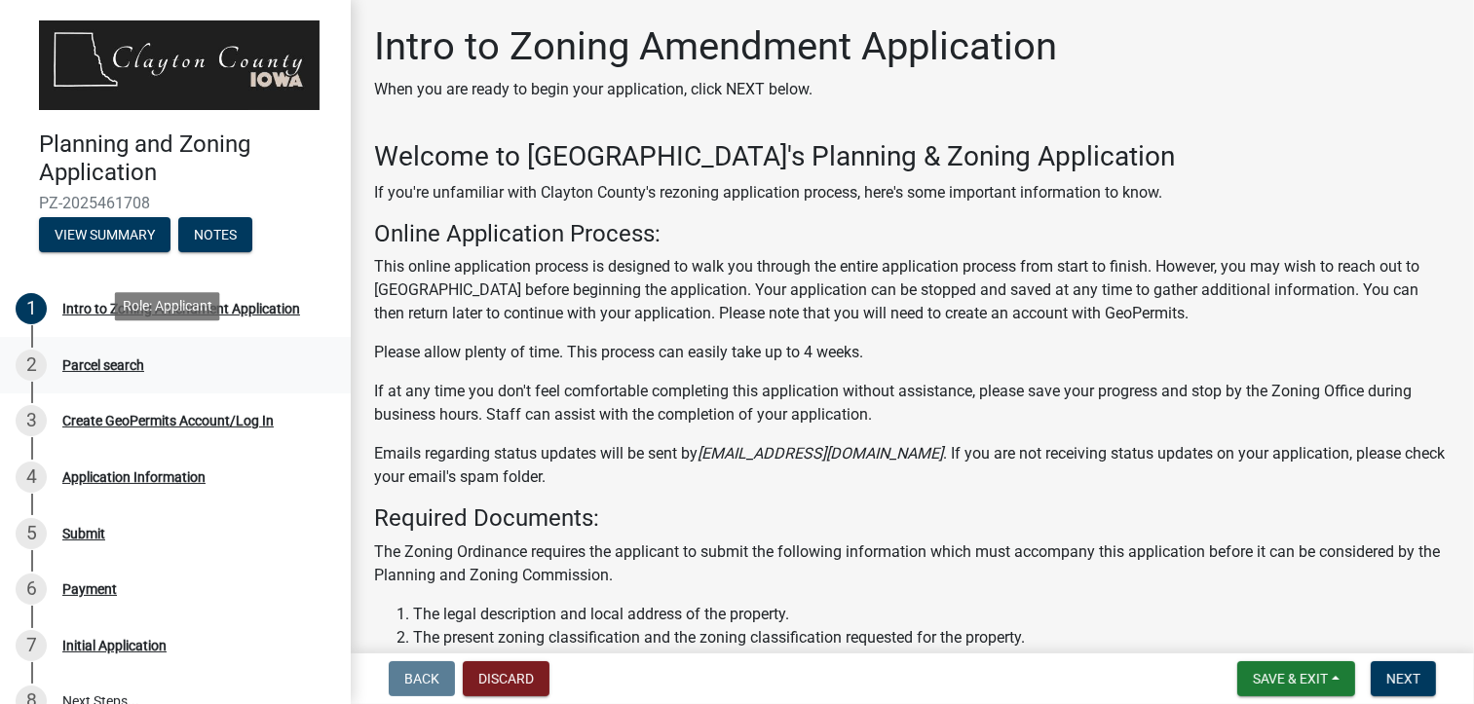
click at [105, 358] on div "Parcel search" at bounding box center [103, 365] width 82 height 14
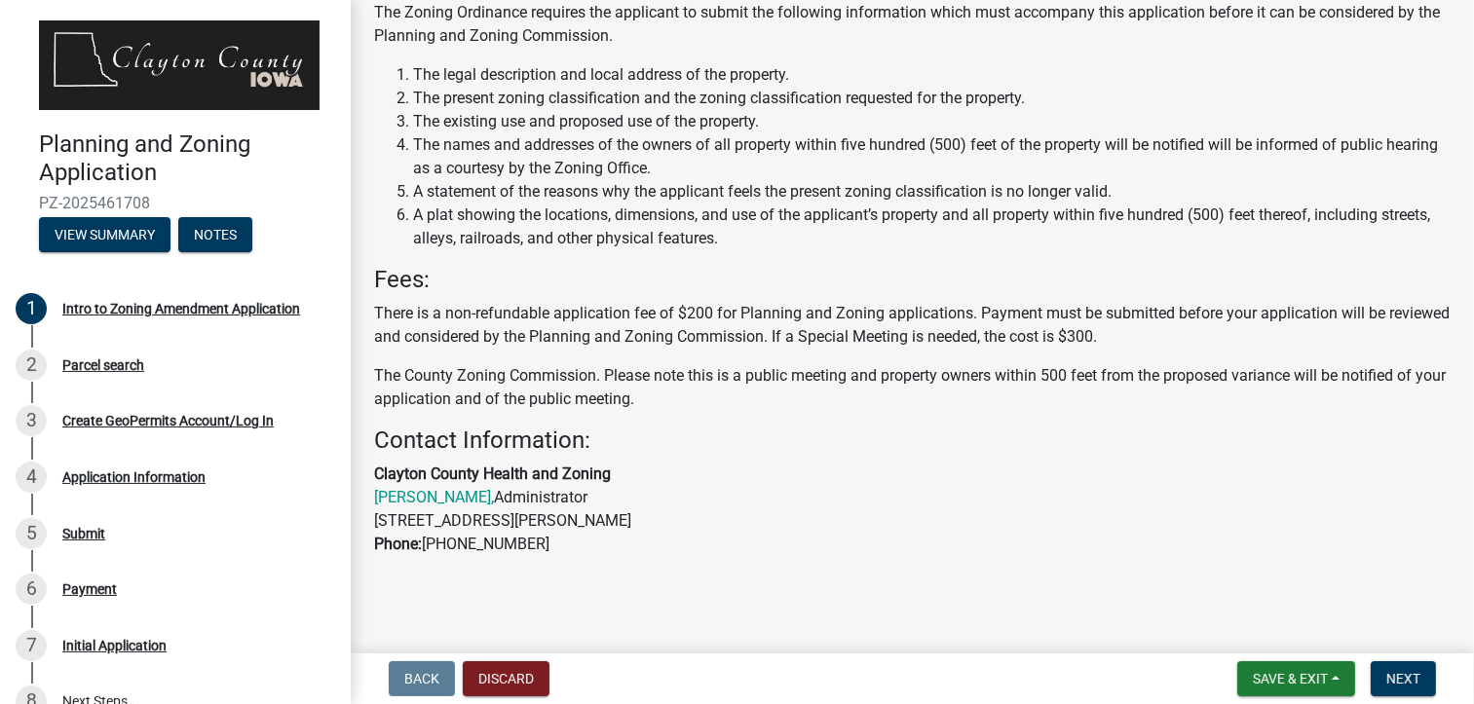
scroll to position [541, 0]
click at [1410, 681] on span "Next" at bounding box center [1403, 679] width 34 height 16
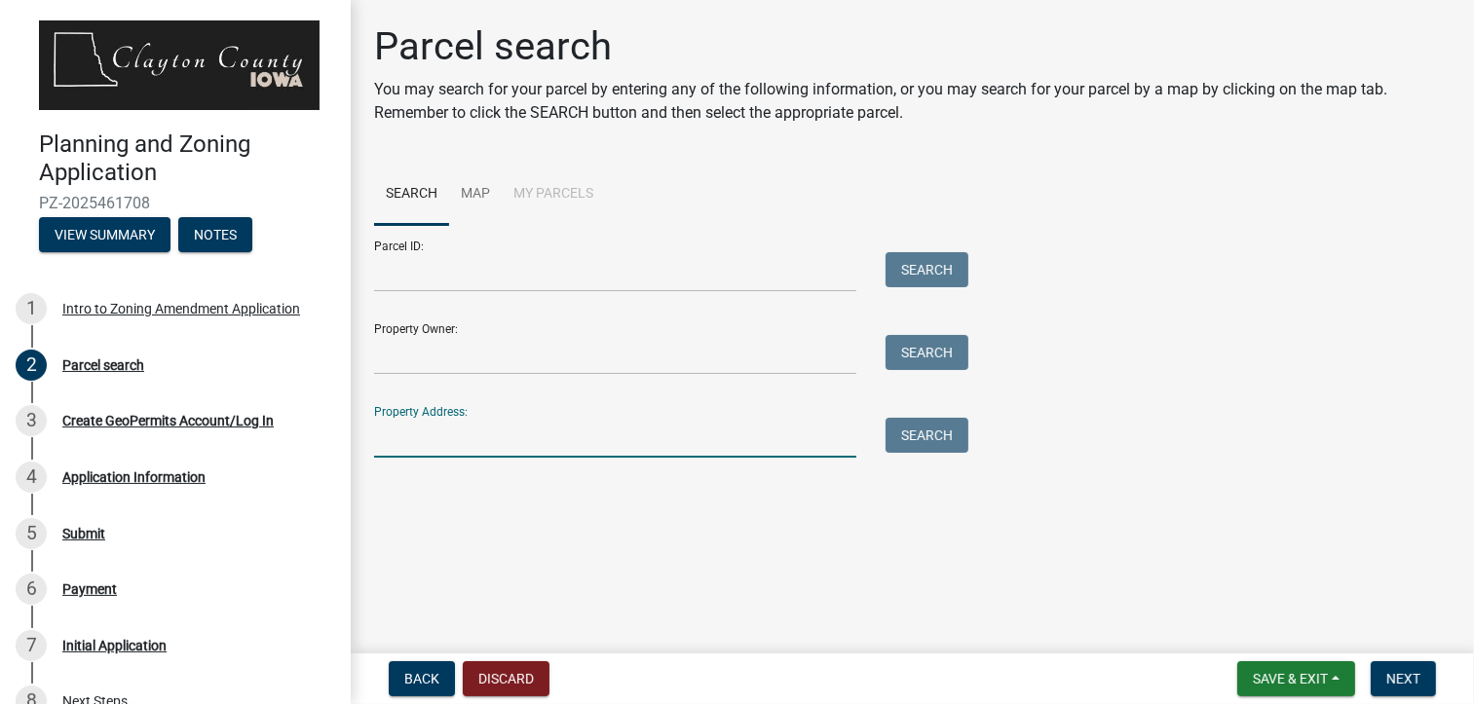
click at [458, 437] on input "Property Address:" at bounding box center [615, 438] width 482 height 40
click at [920, 434] on button "Search" at bounding box center [926, 435] width 83 height 35
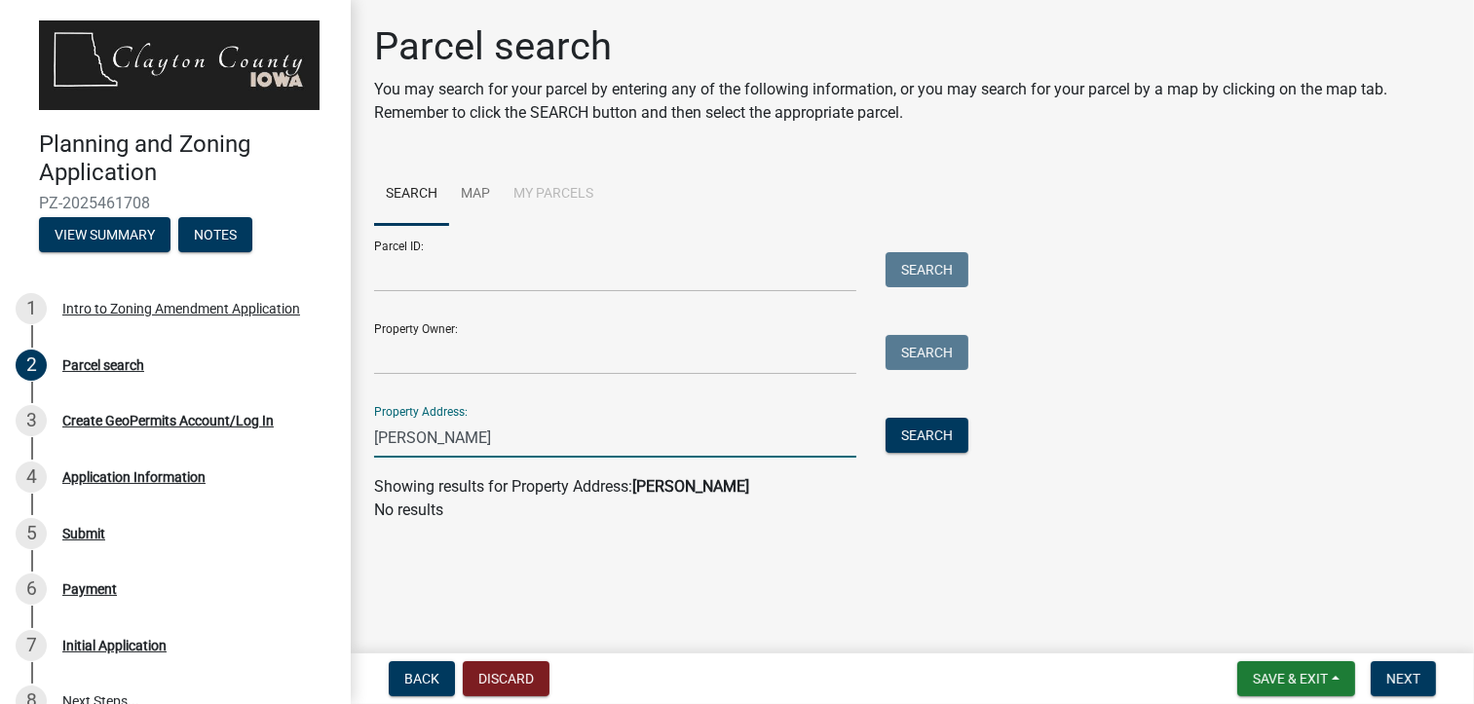
drag, startPoint x: 430, startPoint y: 440, endPoint x: 348, endPoint y: 437, distance: 81.9
click at [348, 437] on div "Planning and Zoning Application PZ-2025461708 View Summary Notes 1 Intro to Zon…" at bounding box center [737, 352] width 1474 height 704
type input "jade avenue"
click at [925, 430] on button "Search" at bounding box center [926, 435] width 83 height 35
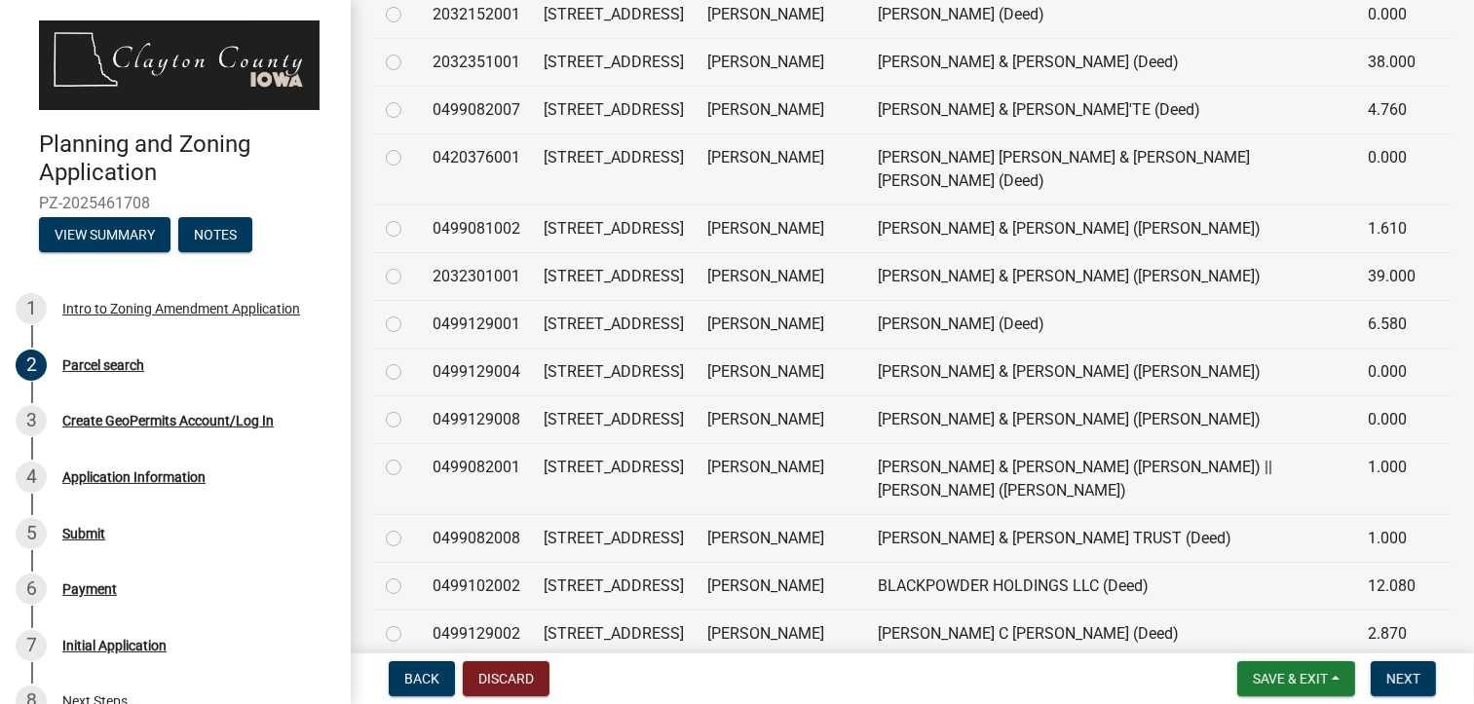
scroll to position [972, 0]
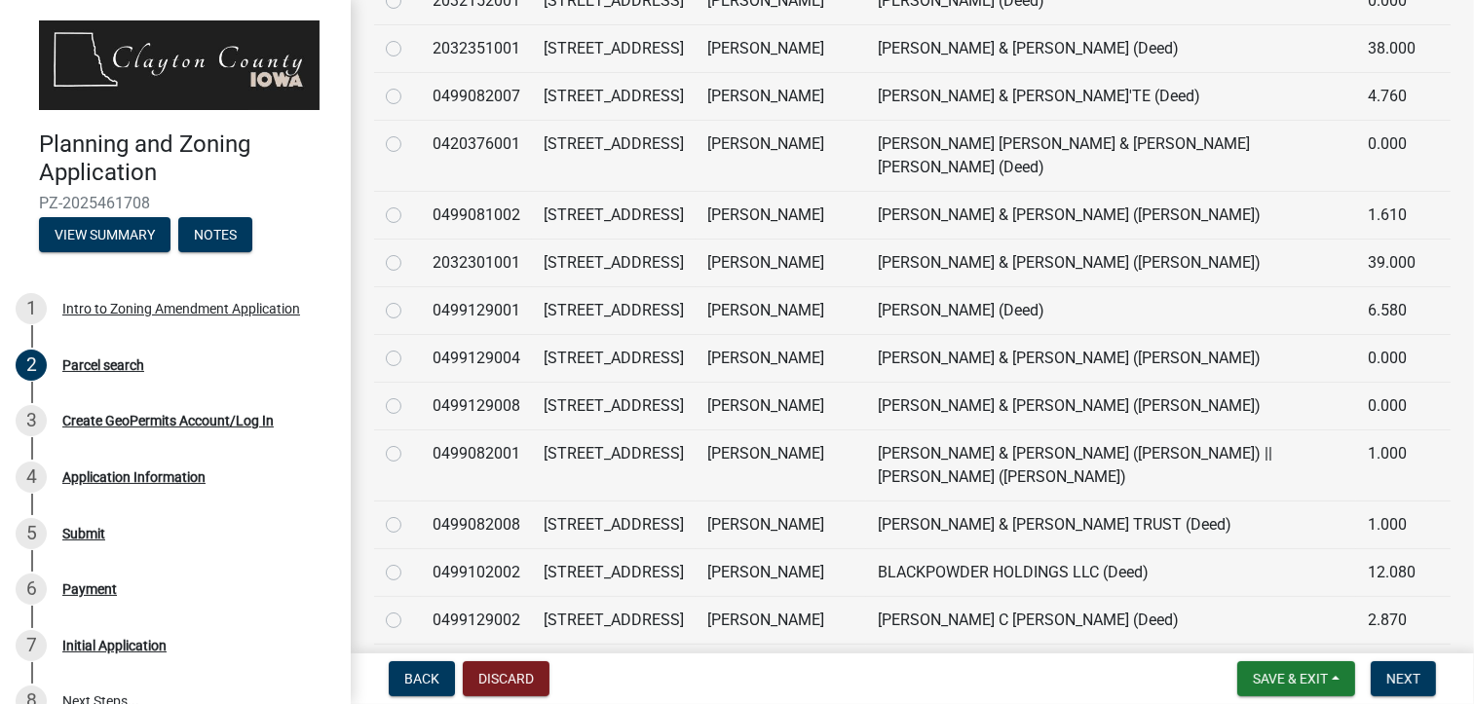
click at [409, 347] on label at bounding box center [409, 347] width 0 height 0
click at [409, 347] on input "radio" at bounding box center [415, 353] width 13 height 13
radio input "true"
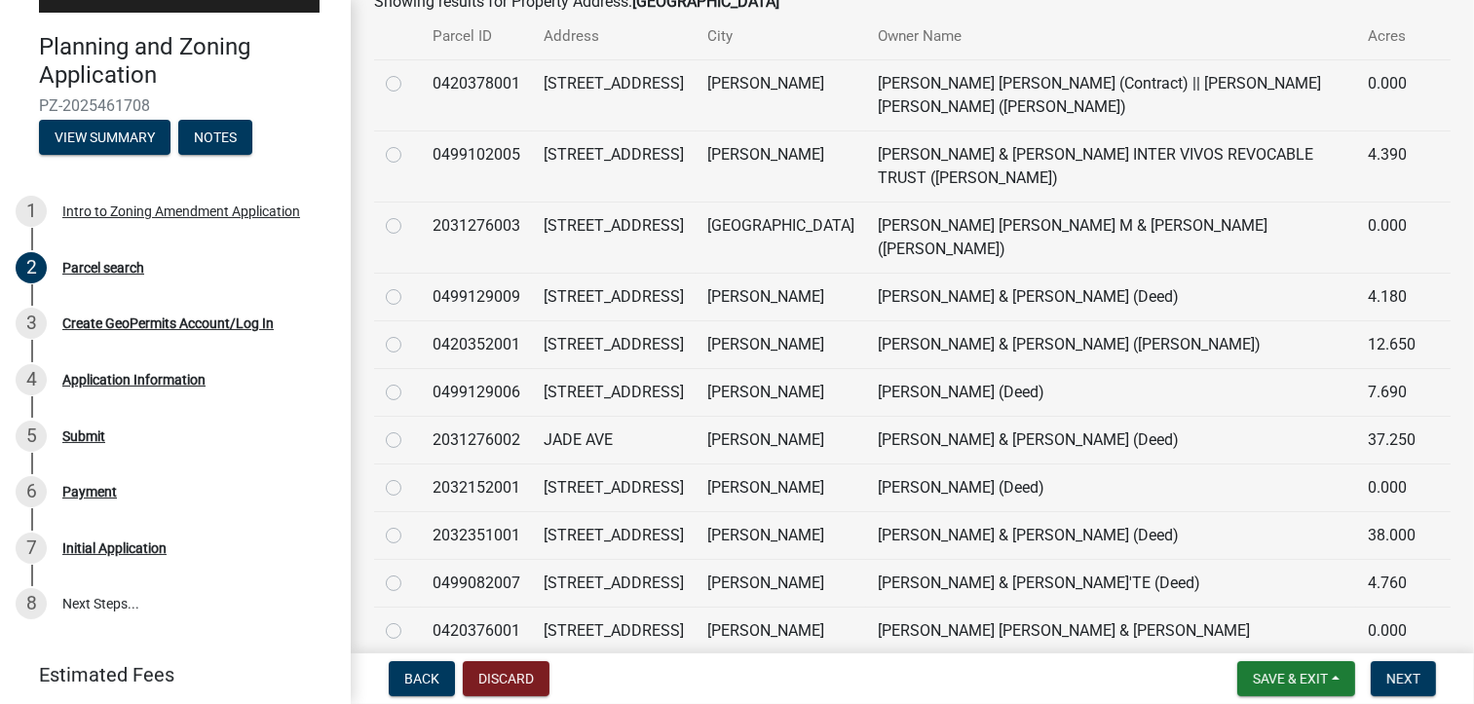
scroll to position [582, 0]
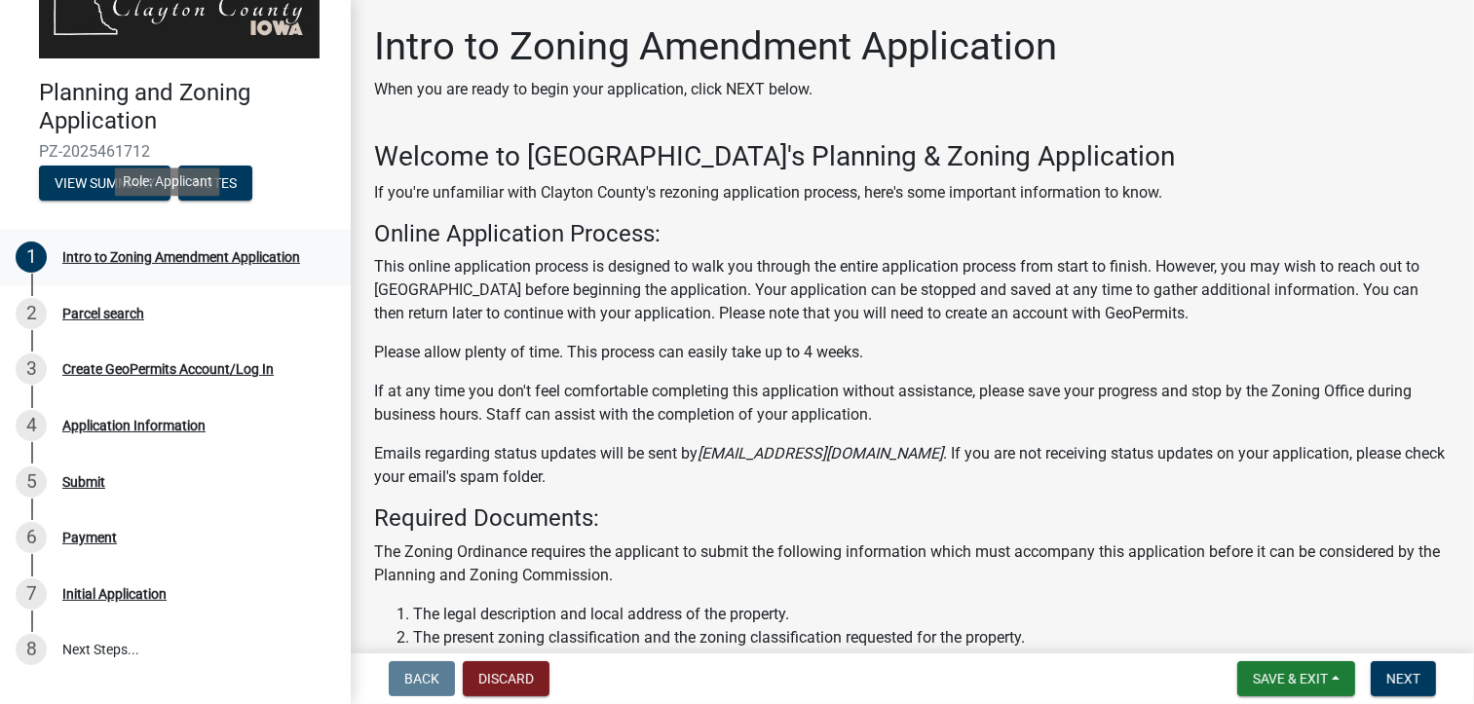
scroll to position [97, 0]
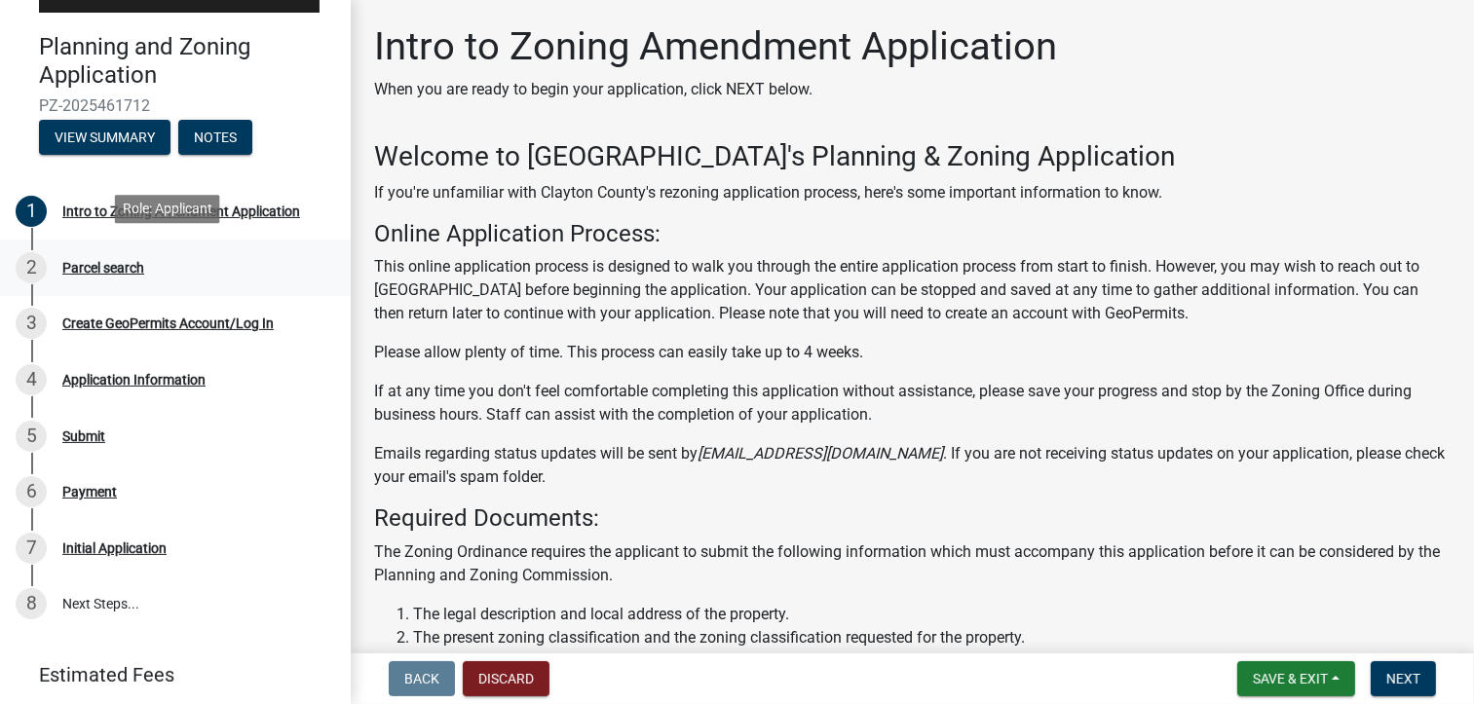
click at [93, 263] on div "Parcel search" at bounding box center [103, 268] width 82 height 14
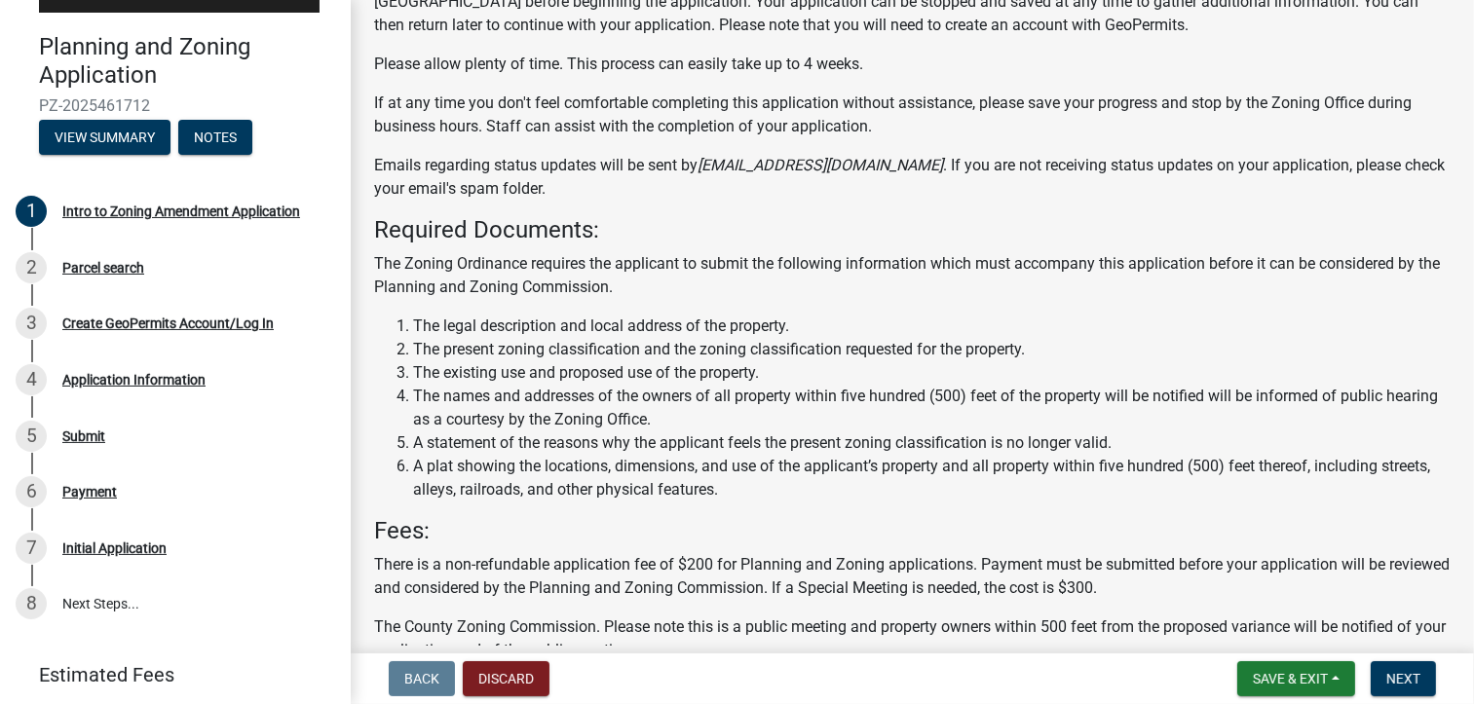
scroll to position [541, 0]
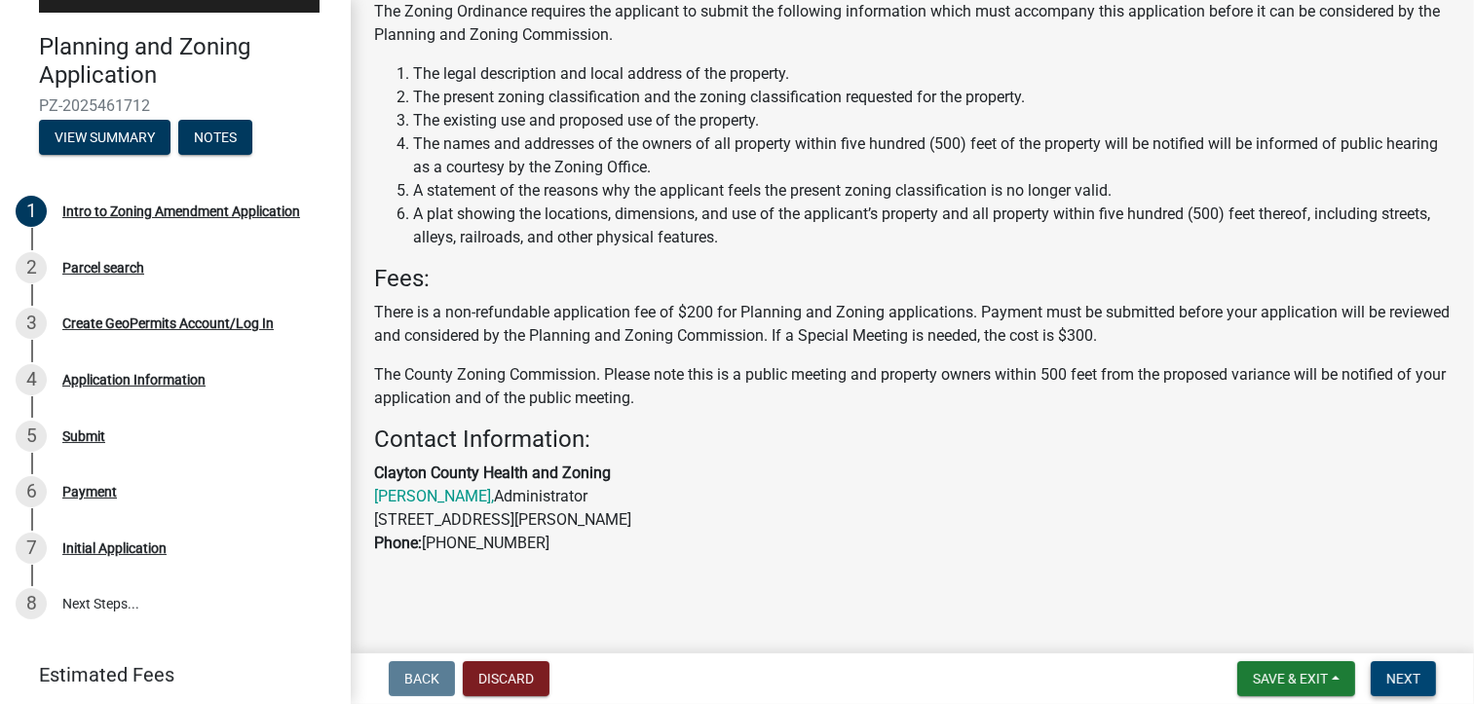
drag, startPoint x: 1410, startPoint y: 682, endPoint x: 1402, endPoint y: 666, distance: 17.9
click at [1410, 682] on span "Next" at bounding box center [1403, 679] width 34 height 16
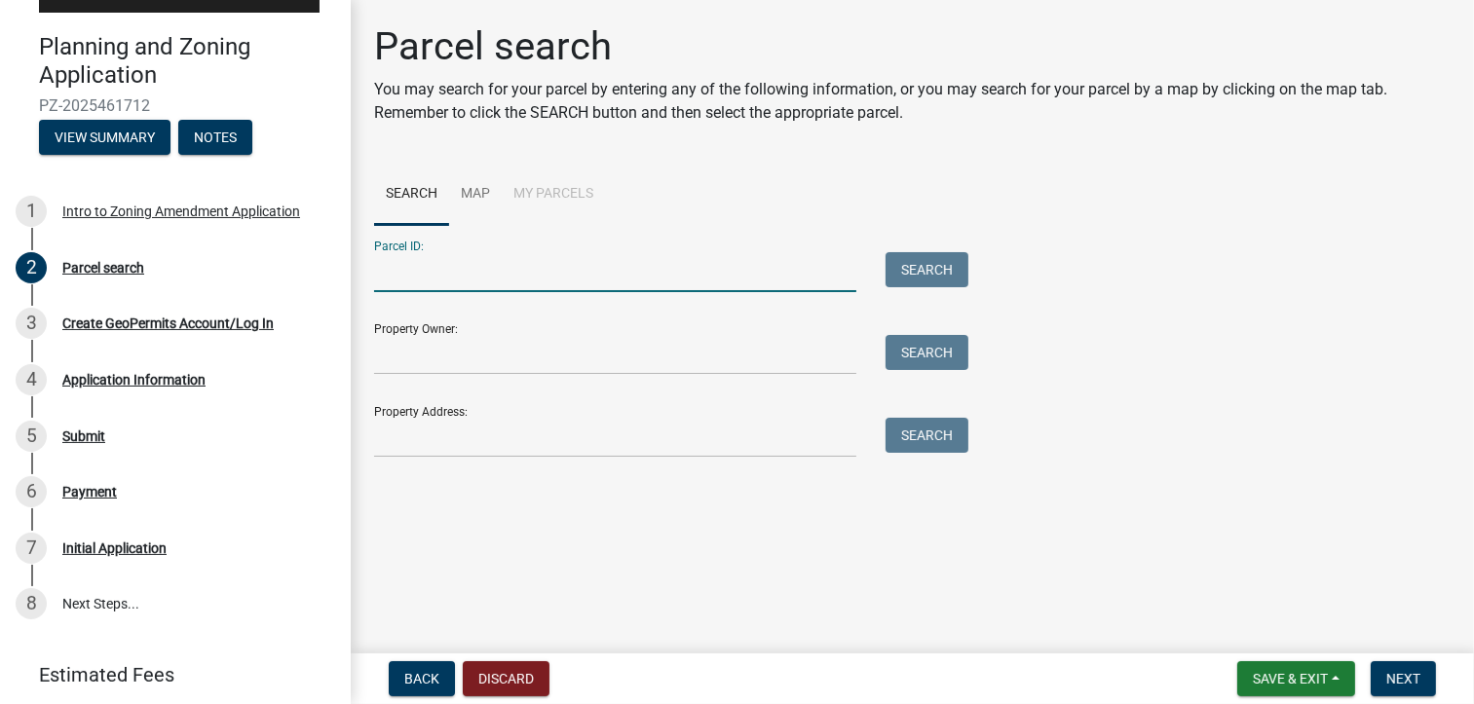
click at [421, 274] on input "Parcel ID:" at bounding box center [615, 272] width 482 height 40
type input "0499129044"
click at [949, 270] on button "Search" at bounding box center [926, 269] width 83 height 35
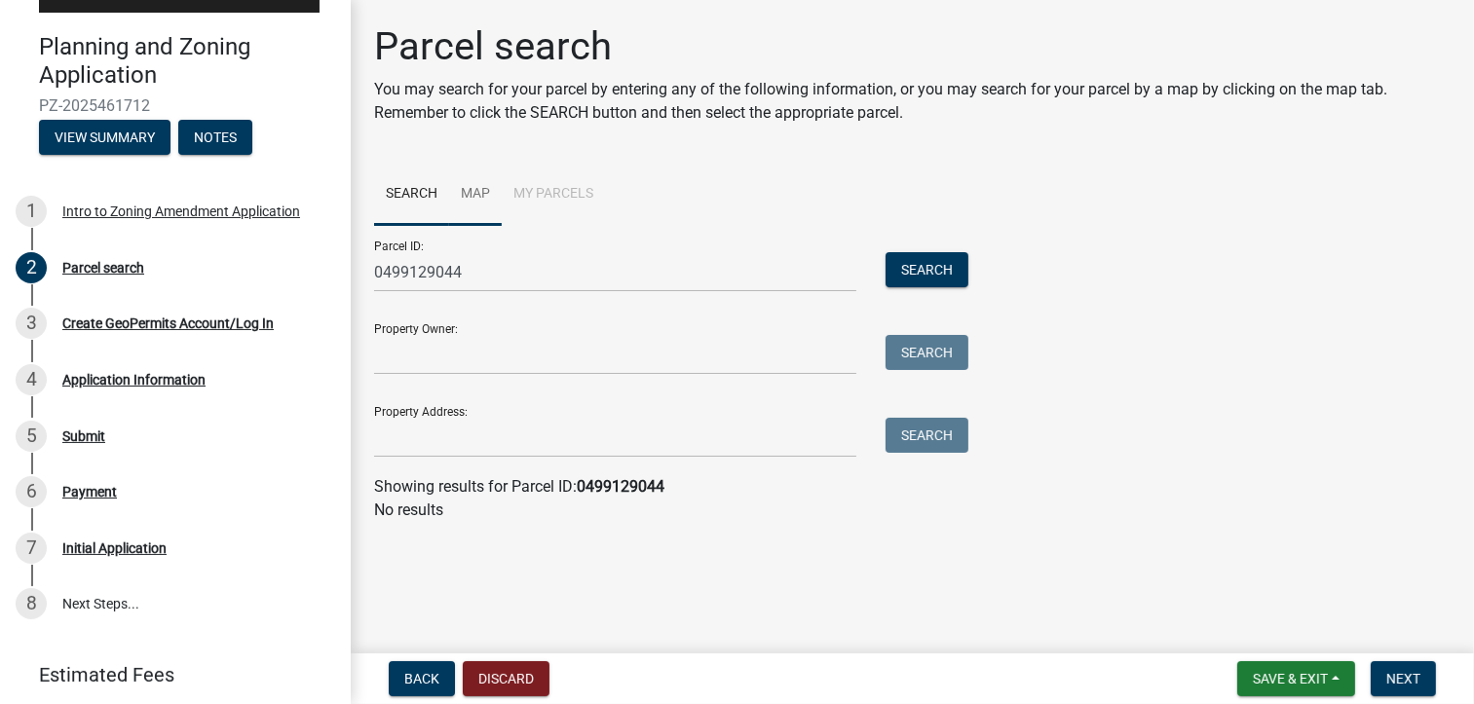
click at [475, 189] on link "Map" at bounding box center [475, 195] width 53 height 62
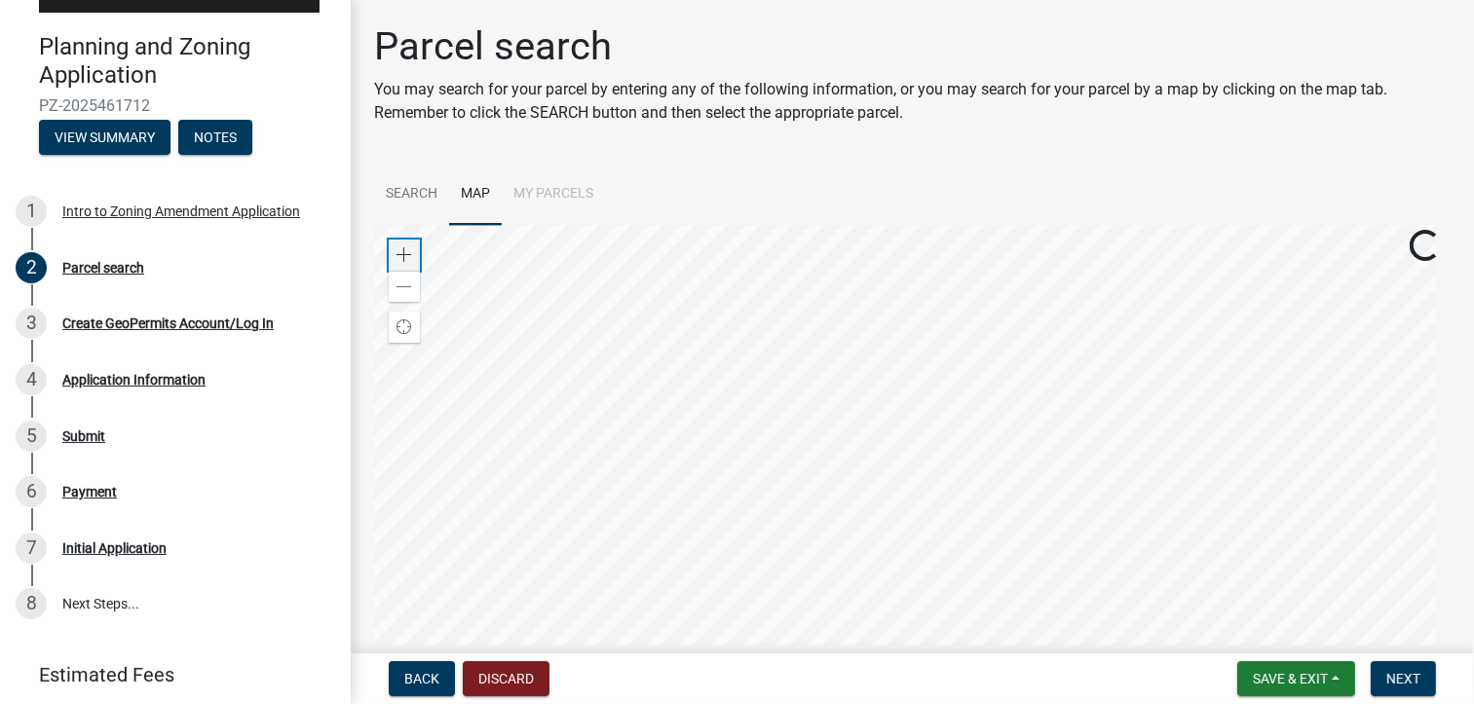
click at [407, 250] on span at bounding box center [404, 255] width 16 height 16
click at [406, 257] on span at bounding box center [404, 255] width 16 height 16
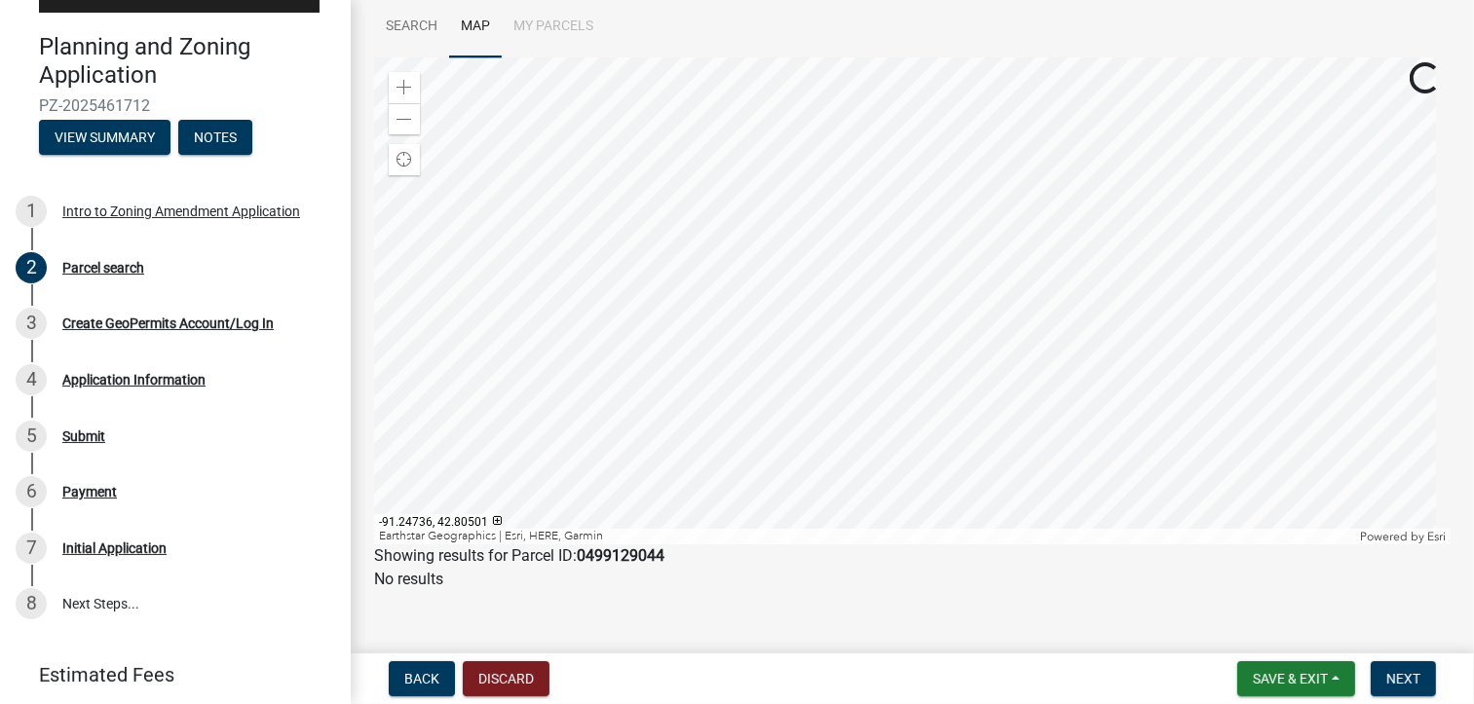
scroll to position [189, 0]
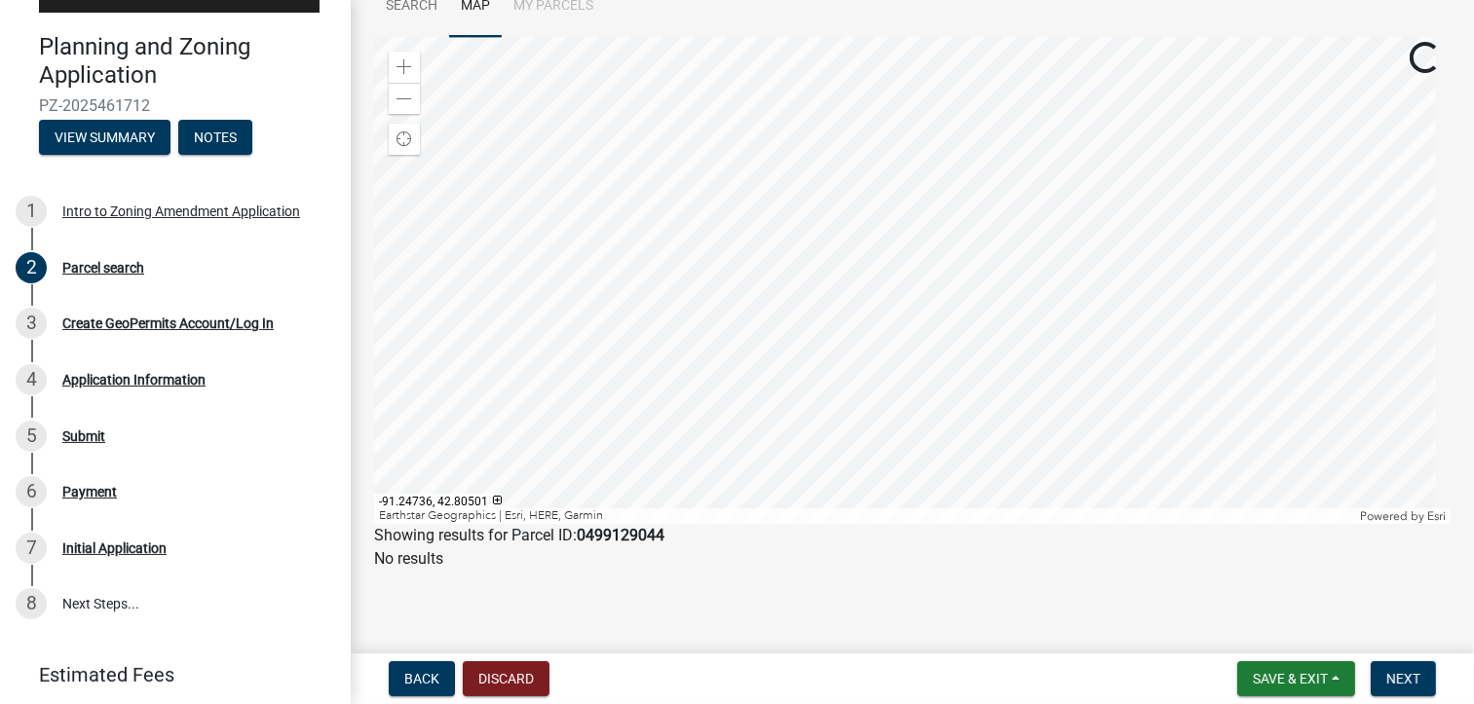
drag, startPoint x: 1100, startPoint y: 651, endPoint x: 1169, endPoint y: 624, distance: 74.0
click at [1208, 640] on div "Planning and Zoning Application PZ-2025461712 View Summary Notes 1 Intro to Zon…" at bounding box center [737, 352] width 1474 height 704
click at [609, 480] on div at bounding box center [912, 279] width 1076 height 487
click at [843, 270] on div at bounding box center [912, 279] width 1076 height 487
click at [409, 69] on span at bounding box center [404, 66] width 16 height 16
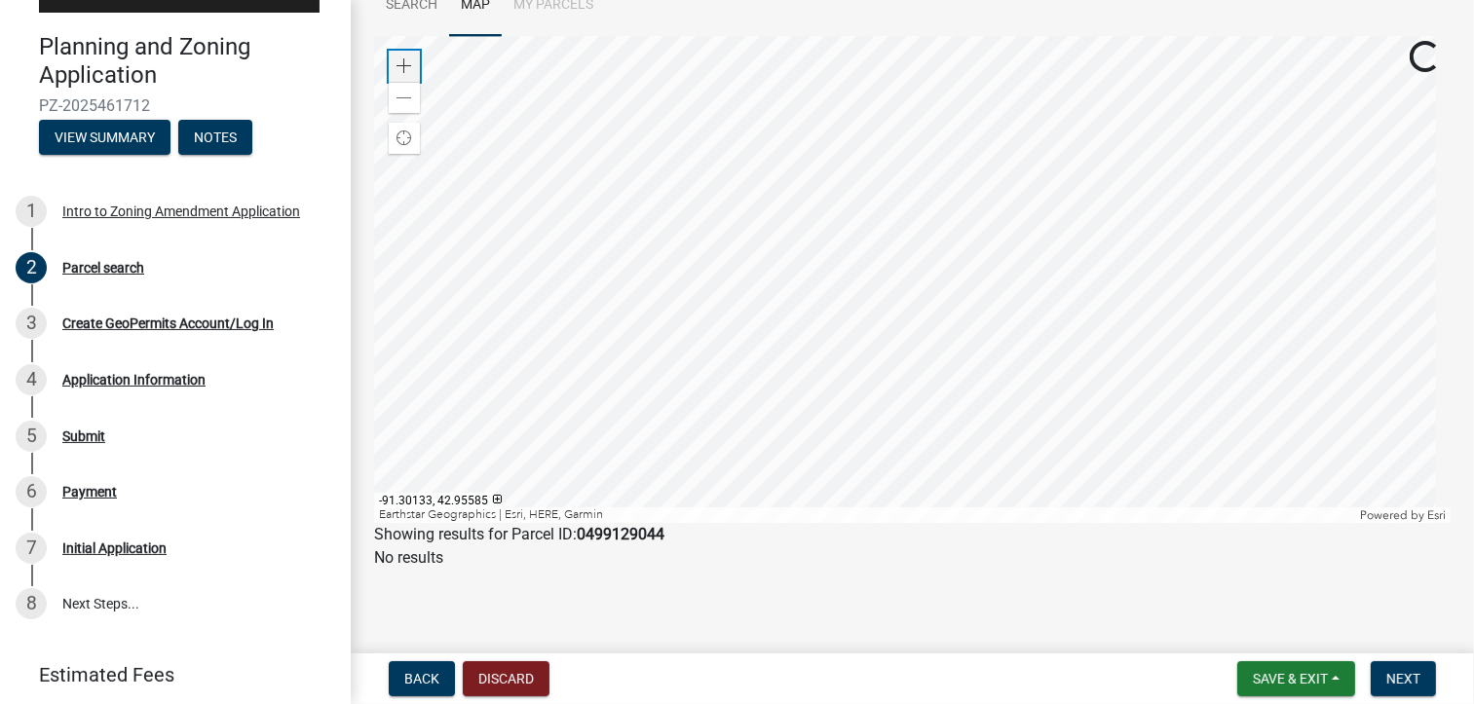
click at [408, 62] on span at bounding box center [404, 66] width 16 height 16
click at [849, 297] on div at bounding box center [912, 279] width 1076 height 487
click at [701, 218] on div at bounding box center [912, 279] width 1076 height 487
click at [917, 411] on div at bounding box center [912, 279] width 1076 height 487
click at [953, 459] on div at bounding box center [912, 279] width 1076 height 487
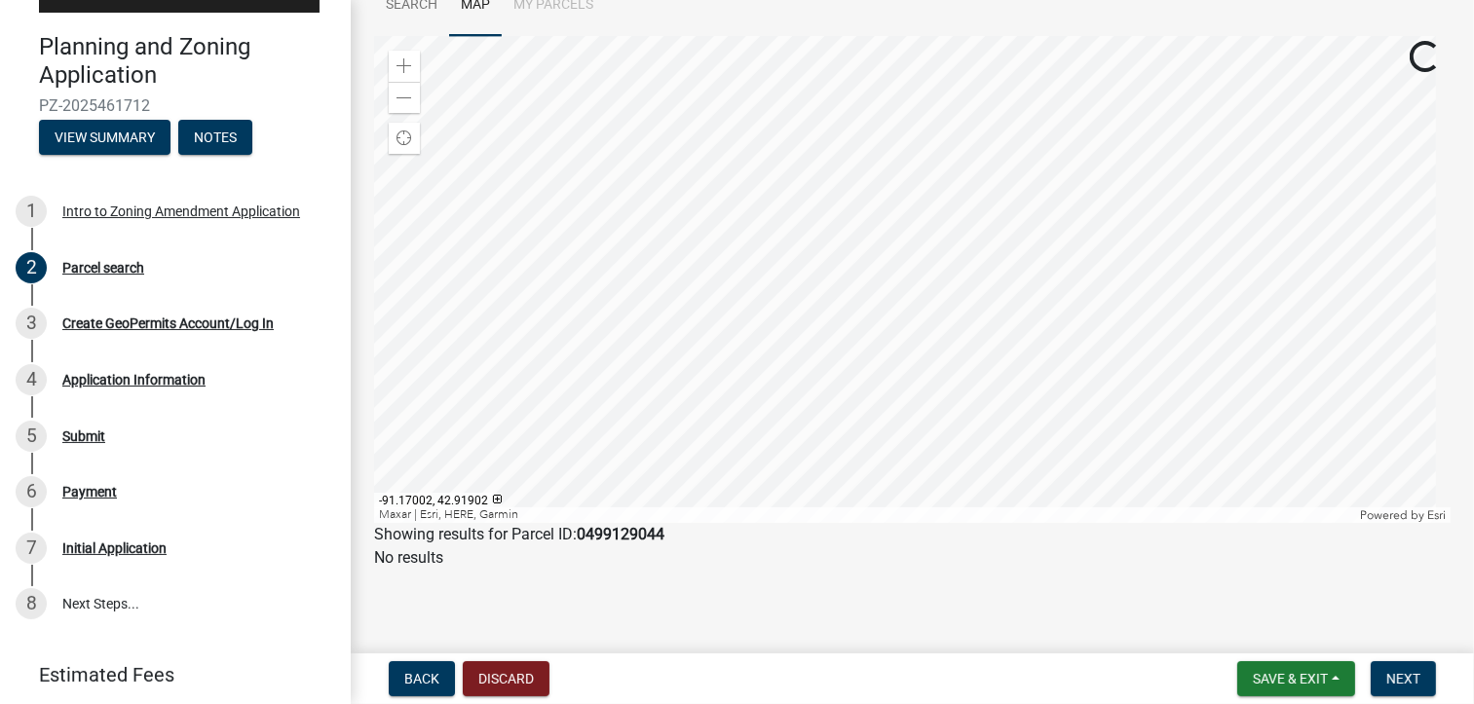
click at [903, 459] on div at bounding box center [912, 279] width 1076 height 487
click at [958, 393] on div at bounding box center [912, 279] width 1076 height 487
click at [921, 383] on div at bounding box center [912, 279] width 1076 height 487
click at [923, 456] on div at bounding box center [912, 279] width 1076 height 487
click at [889, 463] on div at bounding box center [912, 279] width 1076 height 487
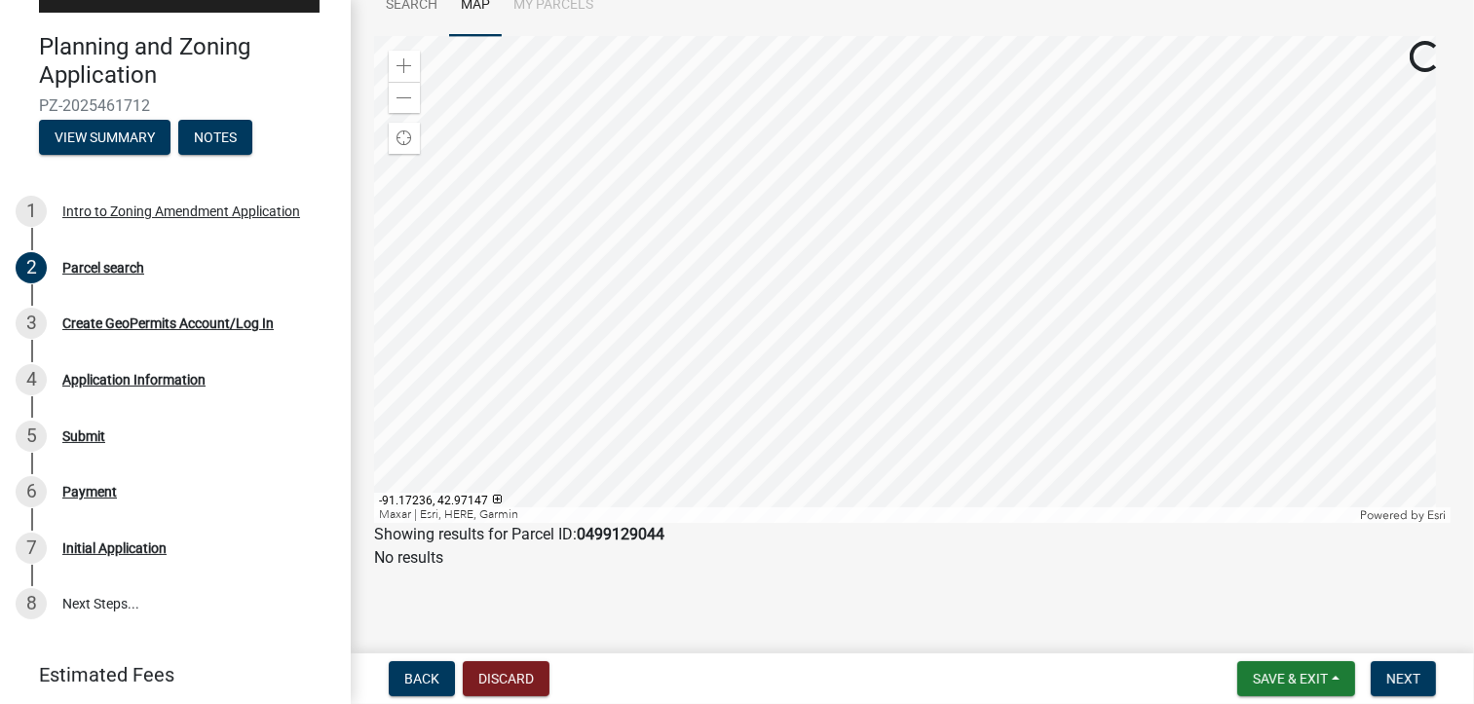
click at [899, 444] on div at bounding box center [912, 279] width 1076 height 487
click at [924, 410] on div at bounding box center [912, 279] width 1076 height 487
click at [970, 408] on div at bounding box center [912, 279] width 1076 height 487
click at [963, 449] on div at bounding box center [912, 279] width 1076 height 487
click at [990, 391] on div at bounding box center [912, 279] width 1076 height 487
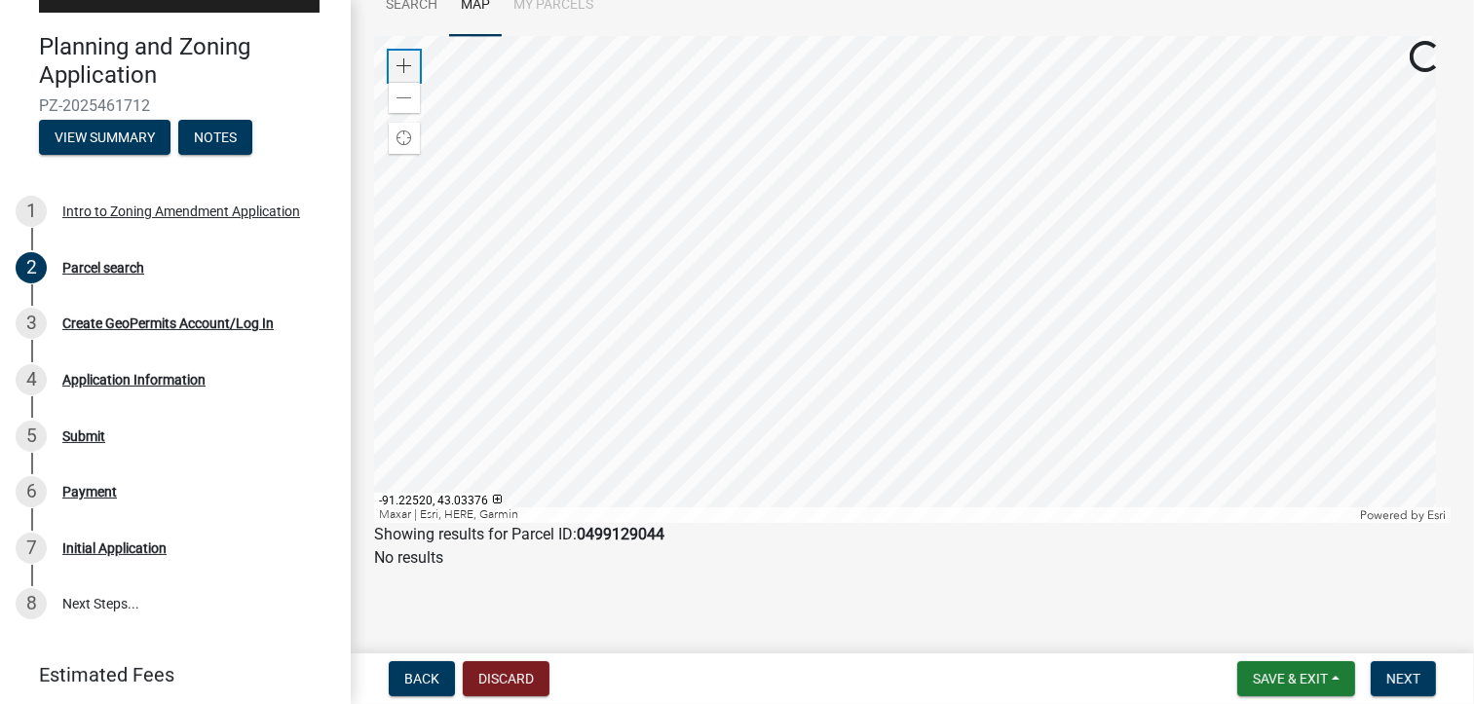
click at [407, 63] on span at bounding box center [404, 66] width 16 height 16
click at [942, 319] on div at bounding box center [912, 279] width 1076 height 487
click at [1069, 279] on div at bounding box center [912, 279] width 1076 height 487
click at [1083, 302] on div at bounding box center [912, 279] width 1076 height 487
click at [1231, 276] on div at bounding box center [912, 279] width 1076 height 487
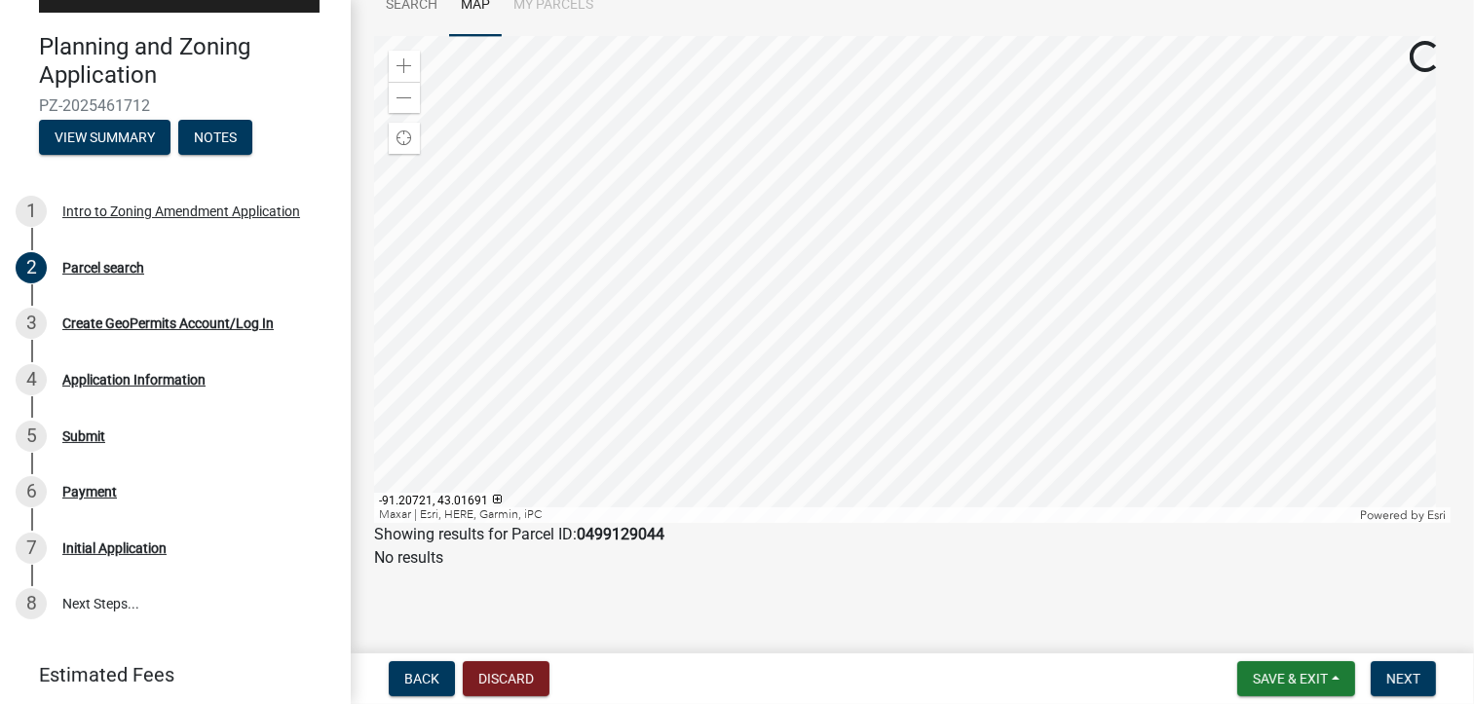
click at [1091, 282] on div at bounding box center [912, 279] width 1076 height 487
click at [789, 393] on div at bounding box center [912, 279] width 1076 height 487
click at [402, 61] on span at bounding box center [404, 66] width 16 height 16
click at [876, 338] on div at bounding box center [912, 279] width 1076 height 487
click at [404, 61] on span at bounding box center [404, 66] width 16 height 16
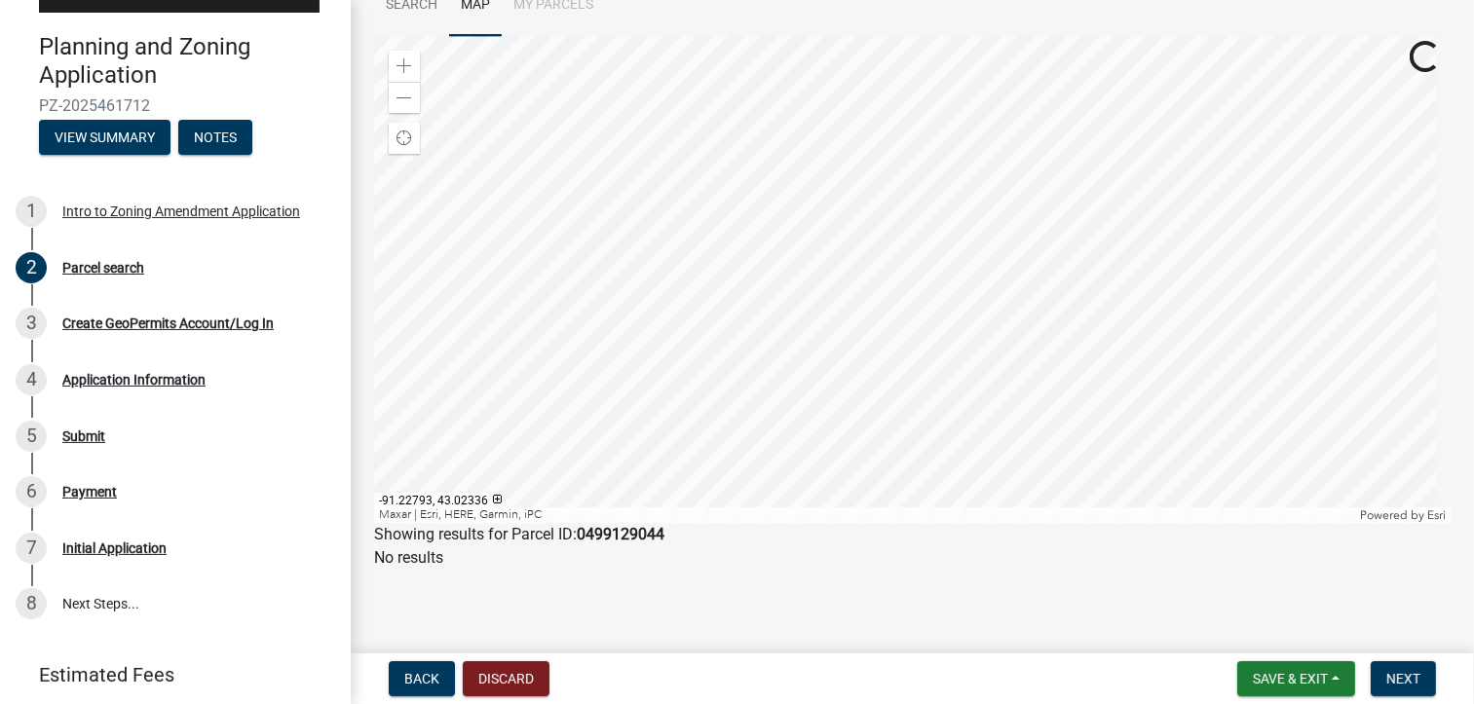
click at [838, 329] on div at bounding box center [912, 279] width 1076 height 487
click at [399, 63] on span at bounding box center [404, 66] width 16 height 16
click at [828, 322] on div at bounding box center [912, 279] width 1076 height 487
click at [836, 270] on div at bounding box center [912, 279] width 1076 height 487
click at [761, 314] on div at bounding box center [912, 279] width 1076 height 487
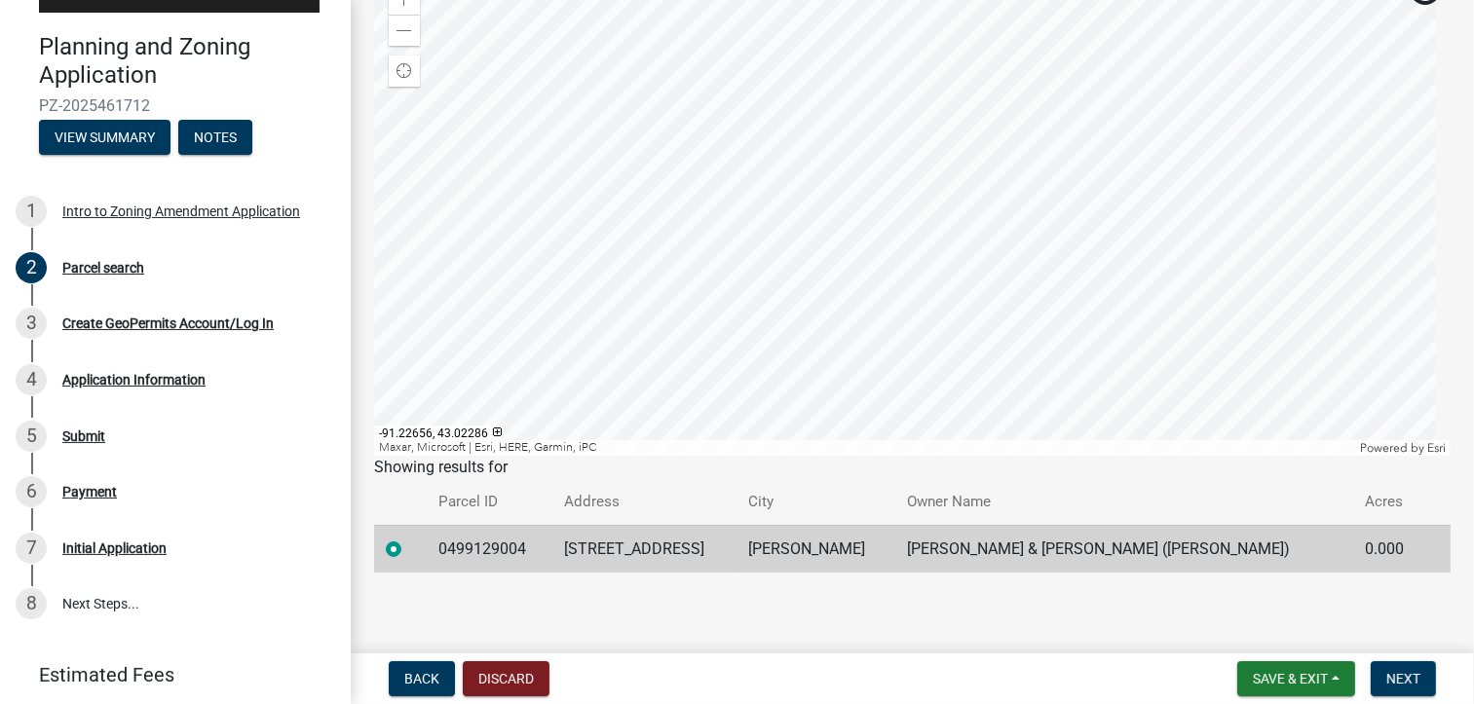
scroll to position [258, 0]
click at [574, 175] on div at bounding box center [912, 210] width 1076 height 487
click at [814, 177] on div at bounding box center [912, 210] width 1076 height 487
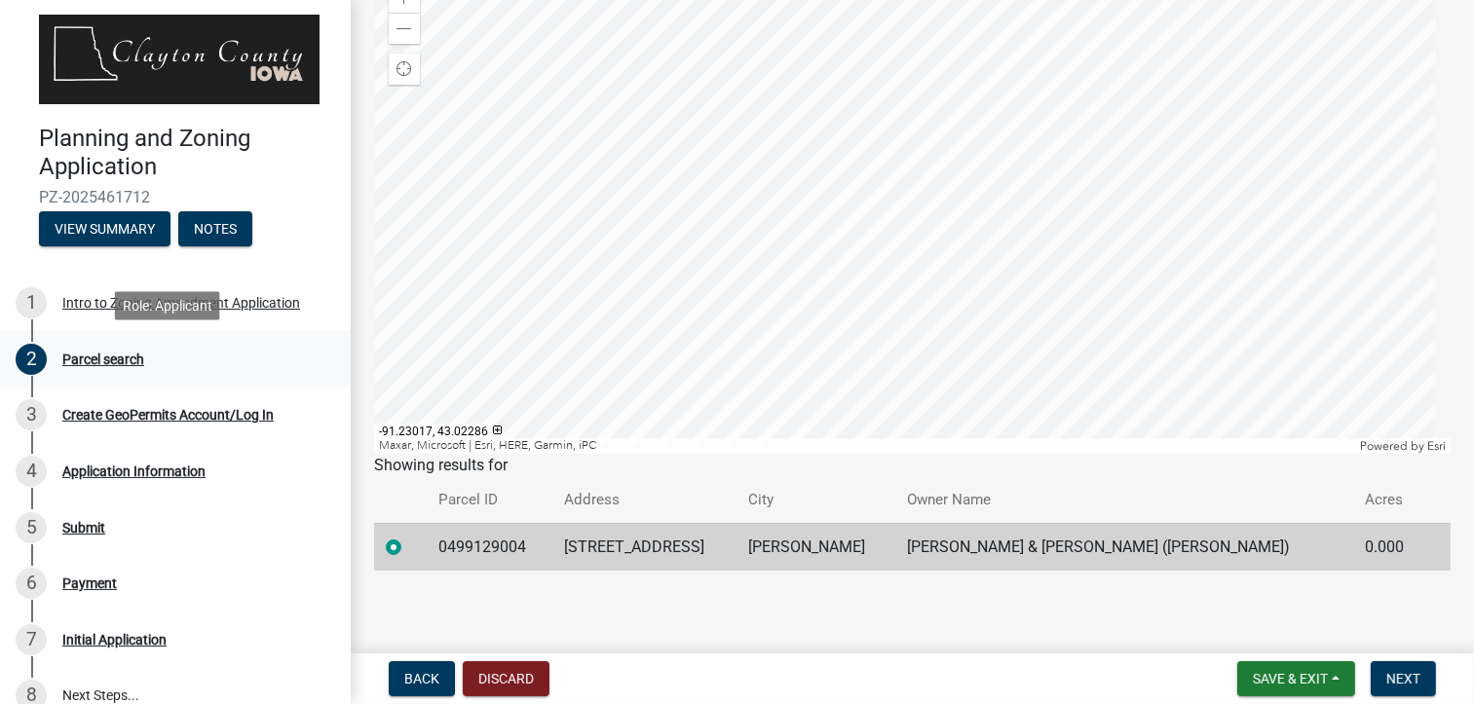
scroll to position [0, 0]
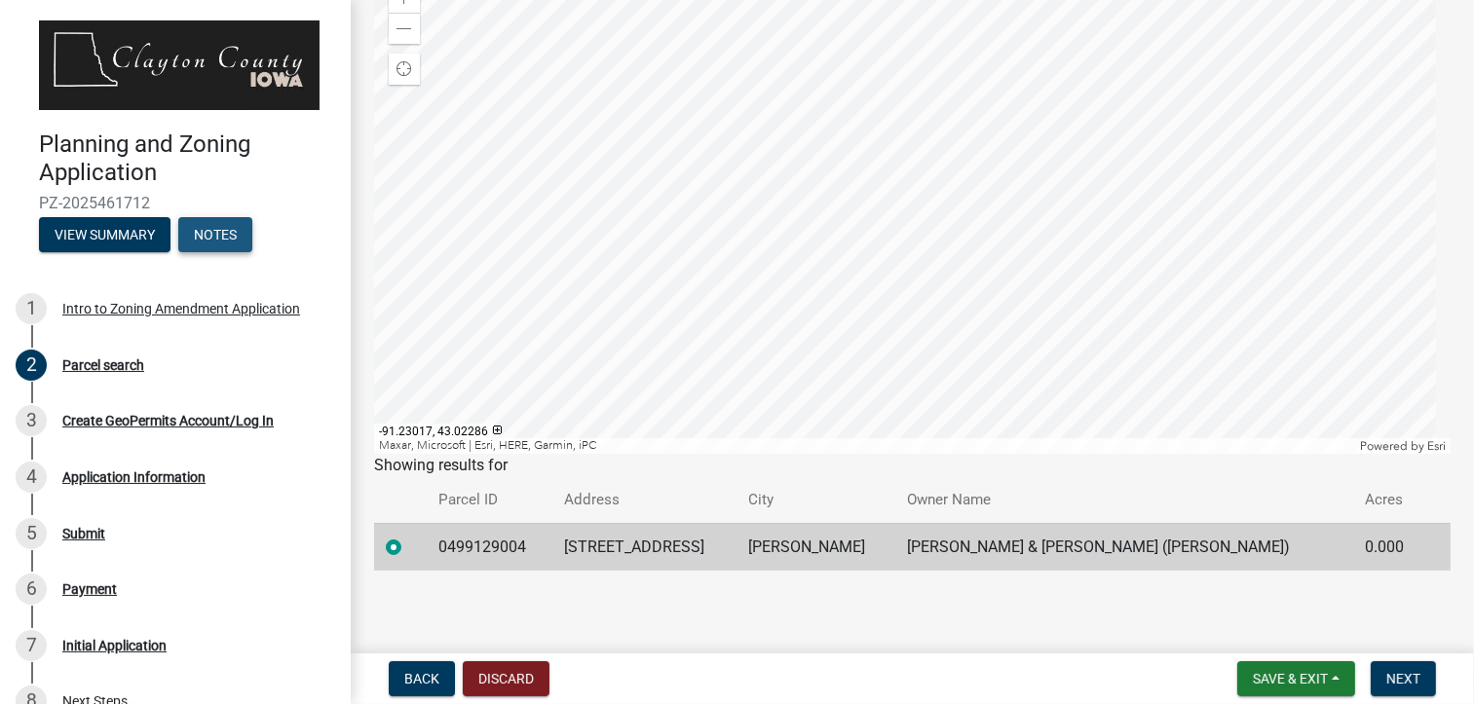
click at [215, 227] on button "Notes" at bounding box center [215, 234] width 74 height 35
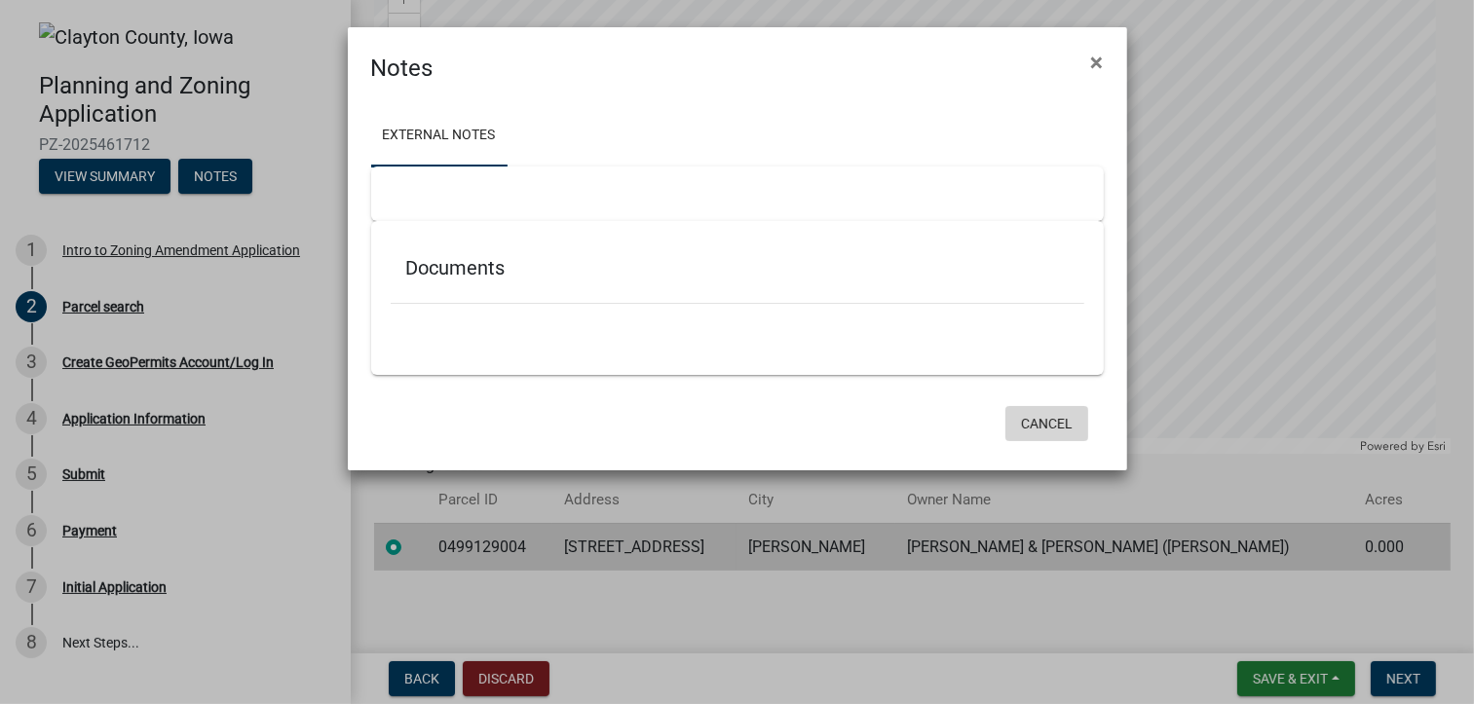
click at [1056, 425] on button "Cancel" at bounding box center [1046, 423] width 83 height 35
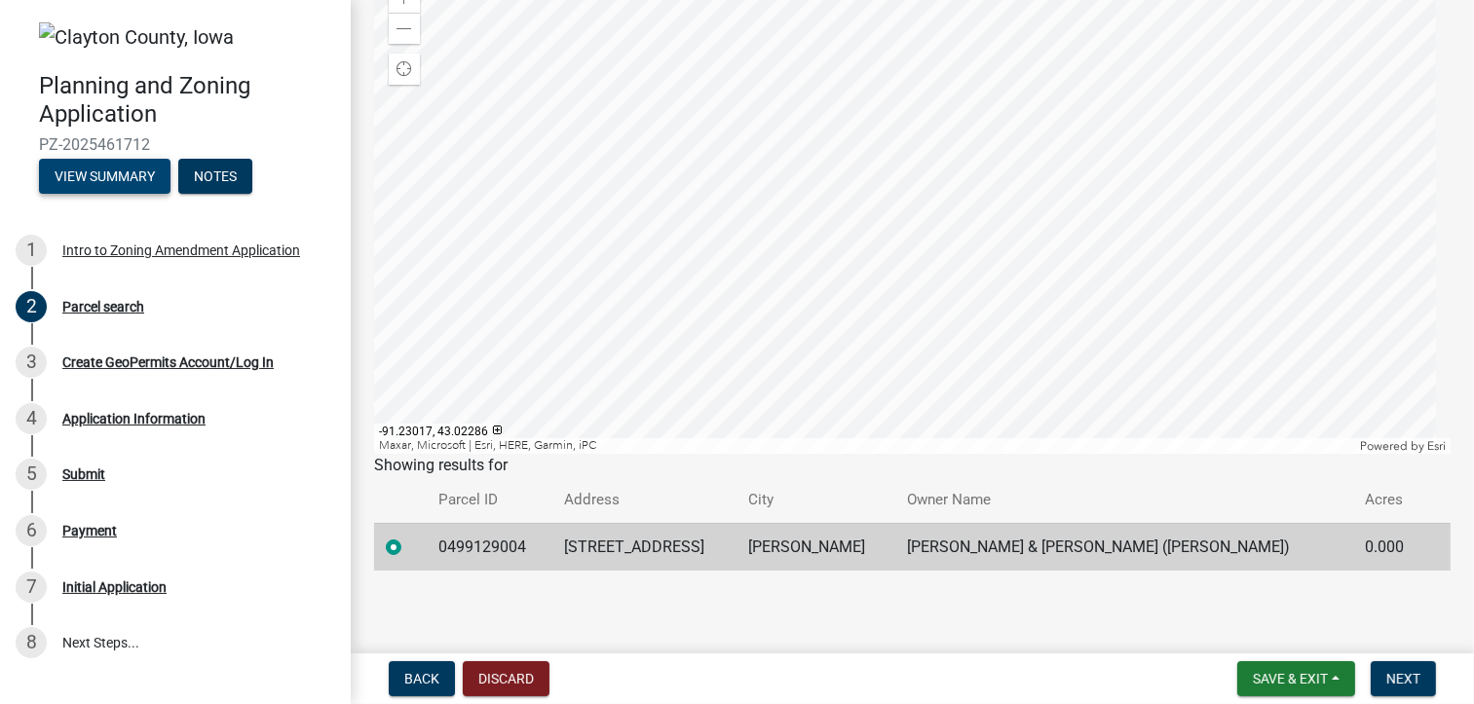
click at [107, 169] on button "View Summary" at bounding box center [104, 176] width 131 height 35
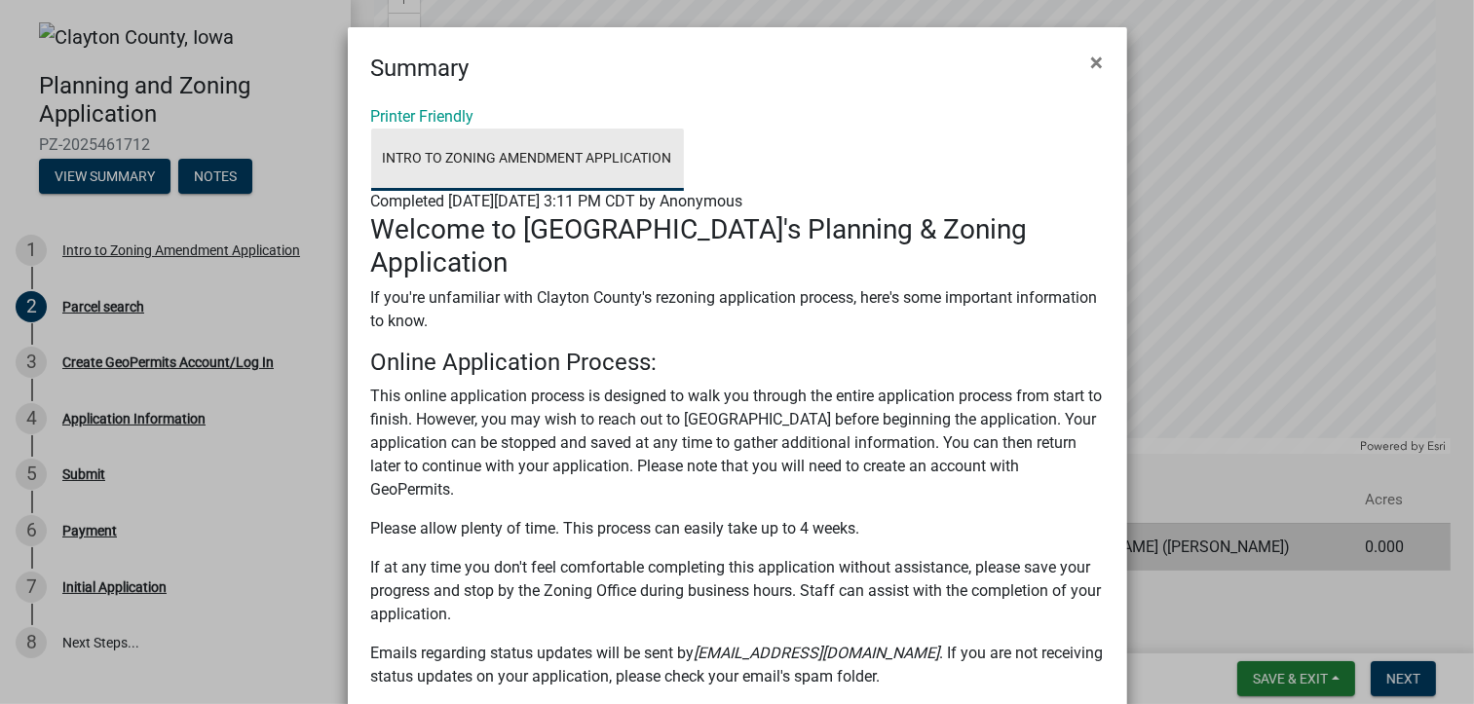
click at [553, 155] on link "Intro to Zoning Amendment Application" at bounding box center [527, 160] width 313 height 62
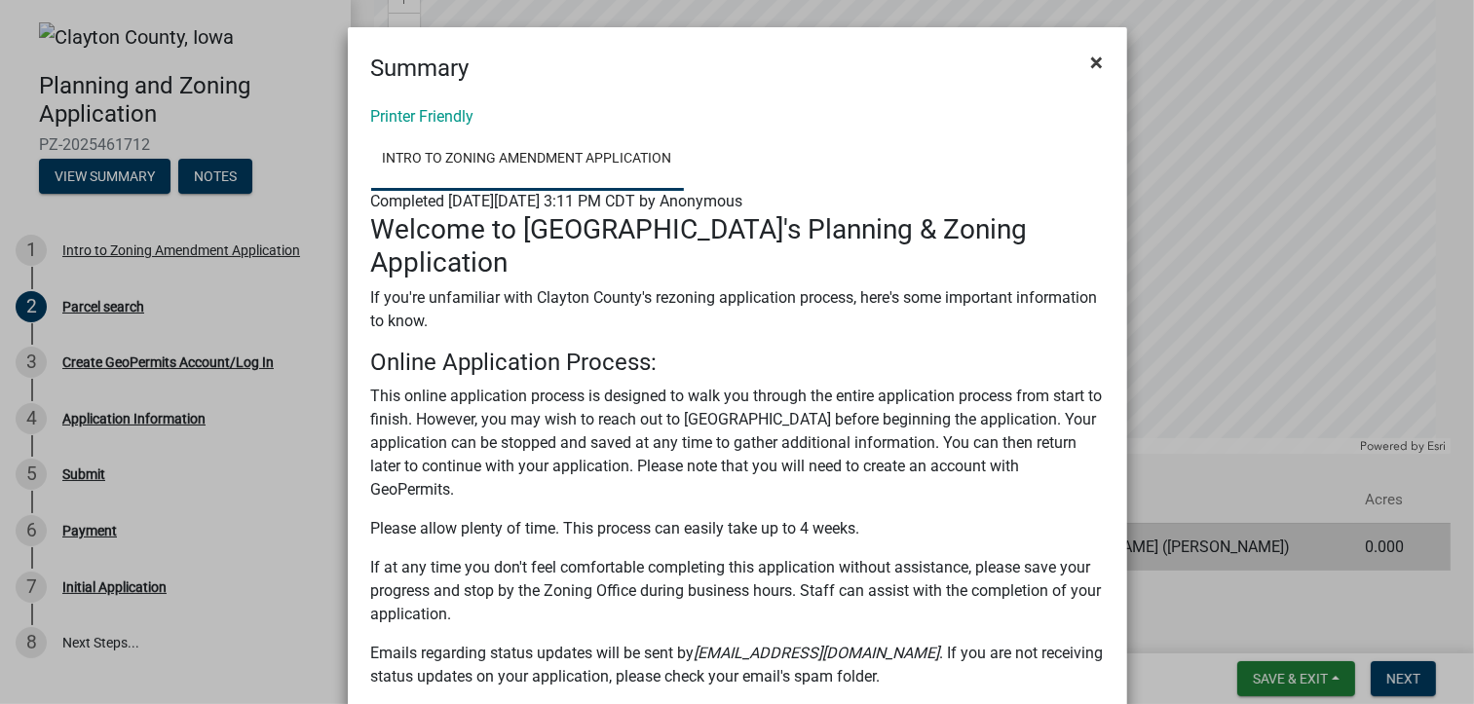
click at [1091, 61] on span "×" at bounding box center [1097, 62] width 13 height 27
